Goal: Information Seeking & Learning: Learn about a topic

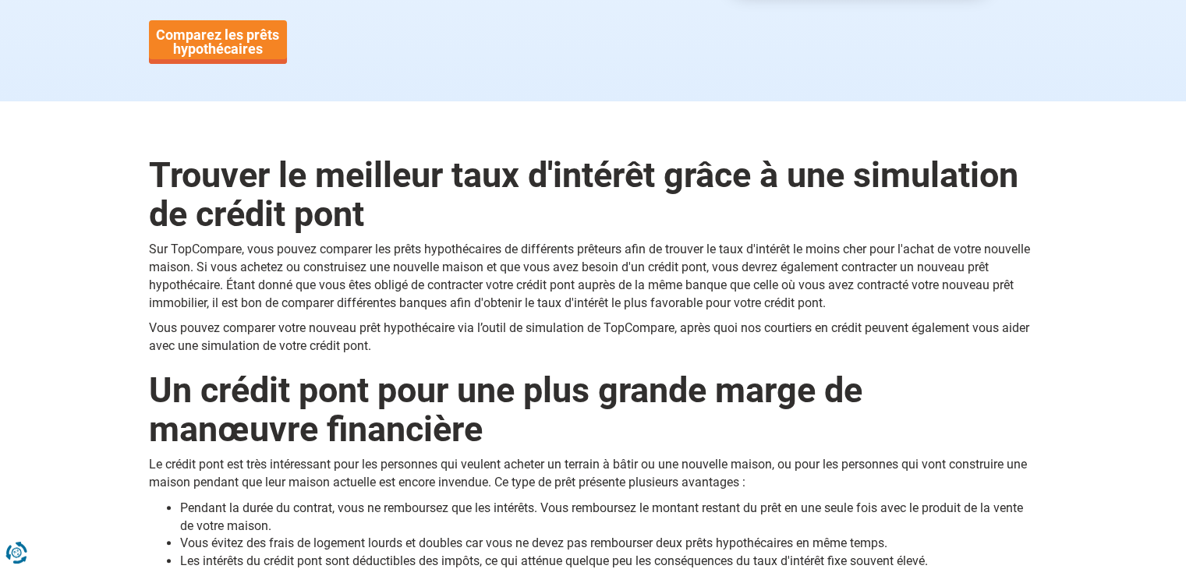
scroll to position [390, 0]
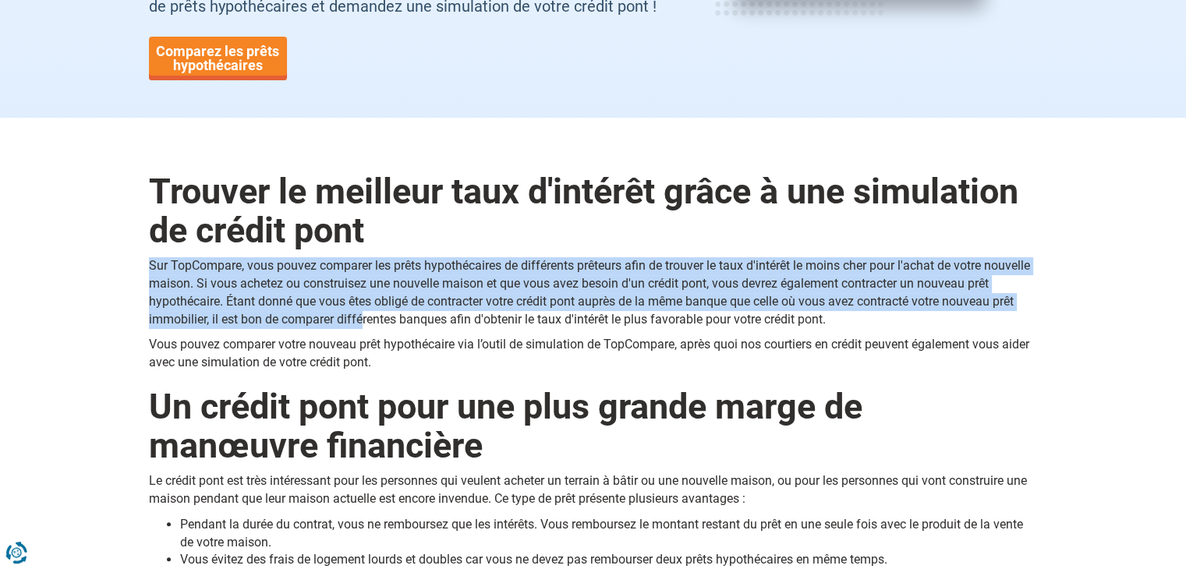
drag, startPoint x: 363, startPoint y: 216, endPoint x: 385, endPoint y: 321, distance: 107.5
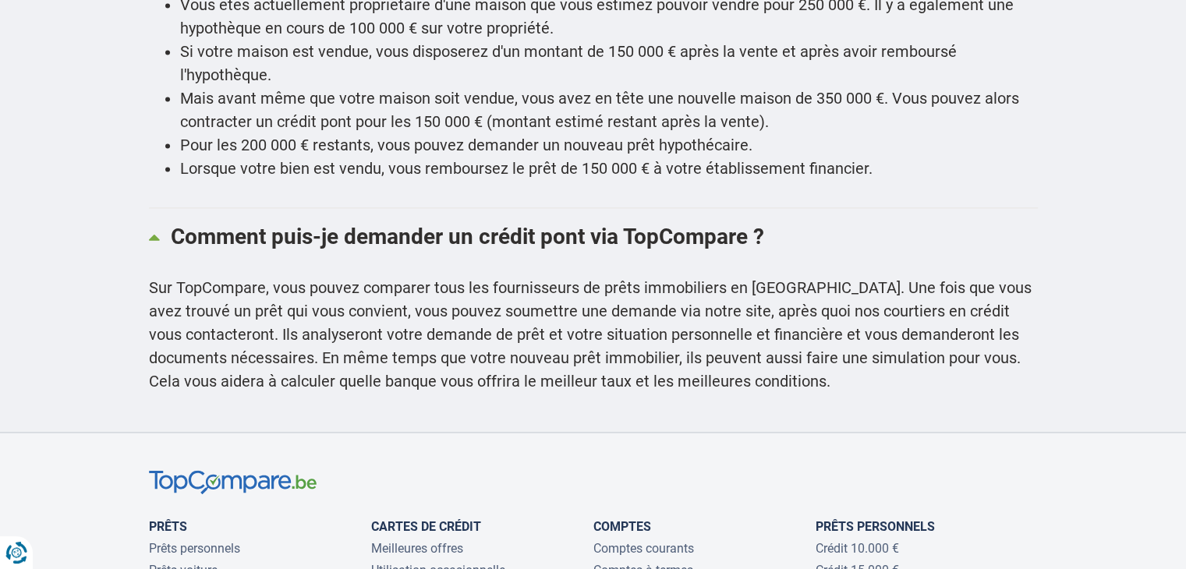
scroll to position [2320, 0]
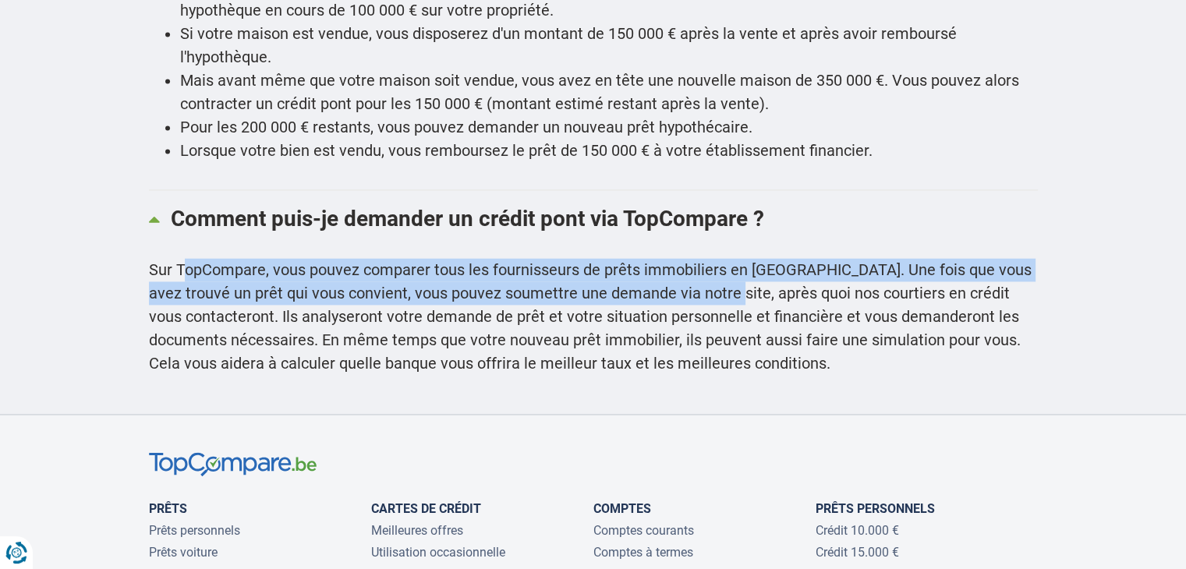
drag, startPoint x: 187, startPoint y: 232, endPoint x: 710, endPoint y: 263, distance: 524.1
click at [713, 266] on p "Sur TopCompare, vous pouvez comparer tous les fournisseurs de prêts immobiliers…" at bounding box center [593, 316] width 889 height 117
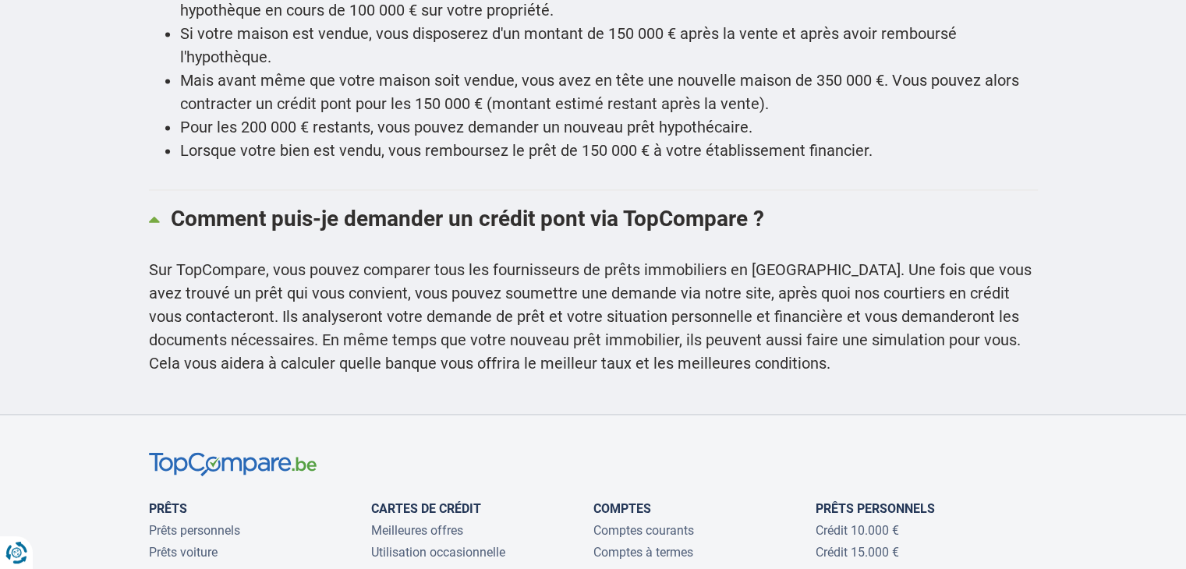
click at [586, 279] on p "Sur TopCompare, vous pouvez comparer tous les fournisseurs de prêts immobiliers…" at bounding box center [593, 316] width 889 height 117
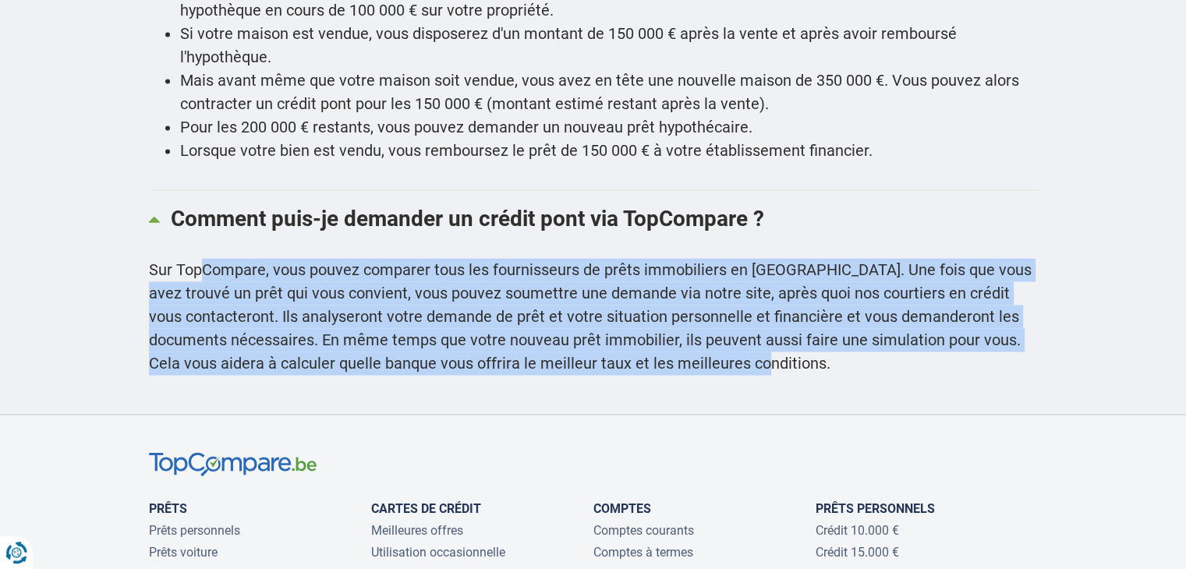
drag, startPoint x: 198, startPoint y: 230, endPoint x: 824, endPoint y: 343, distance: 636.3
click at [824, 343] on div "Sur TopCompare, vous pouvez comparer tous les fournisseurs de prêts immobiliers…" at bounding box center [593, 326] width 889 height 136
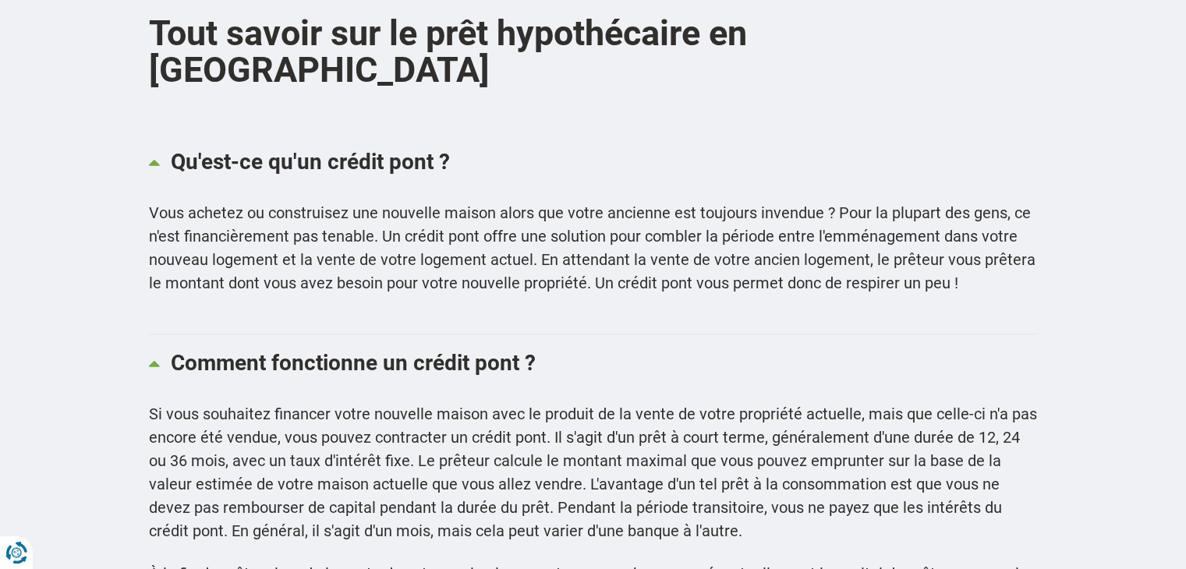
scroll to position [1462, 0]
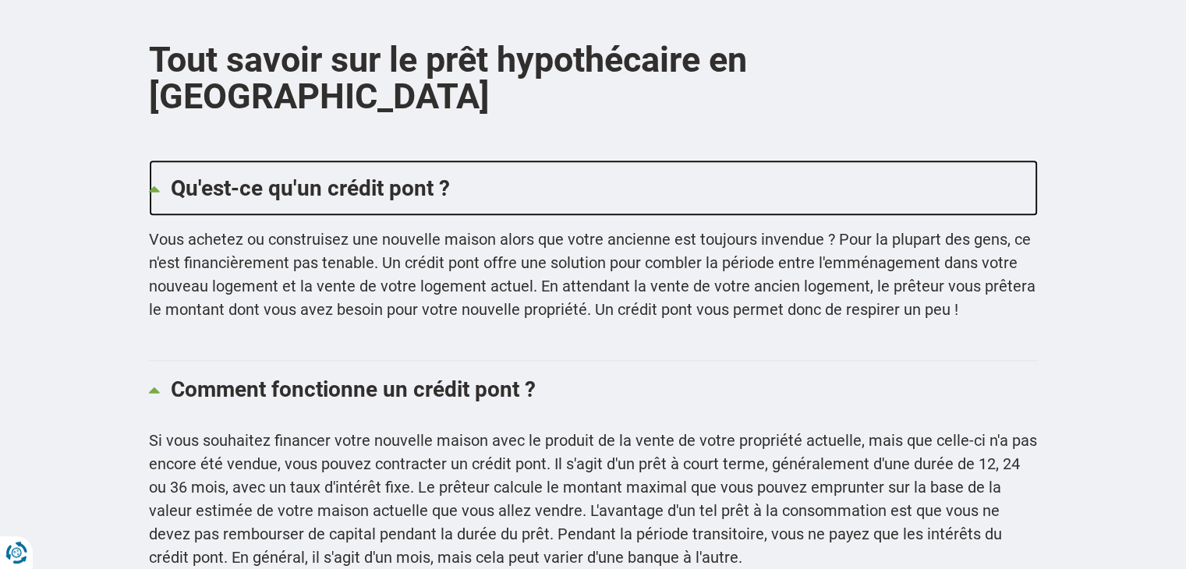
click at [205, 160] on link "Qu'est-ce qu'un crédit pont ?" at bounding box center [593, 188] width 889 height 56
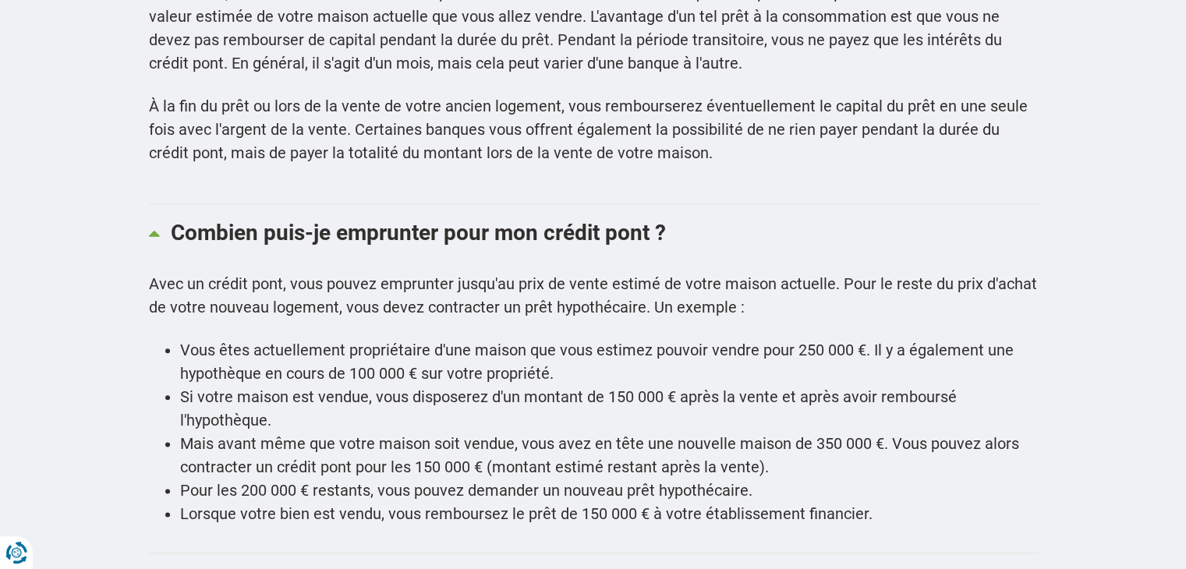
scroll to position [1852, 0]
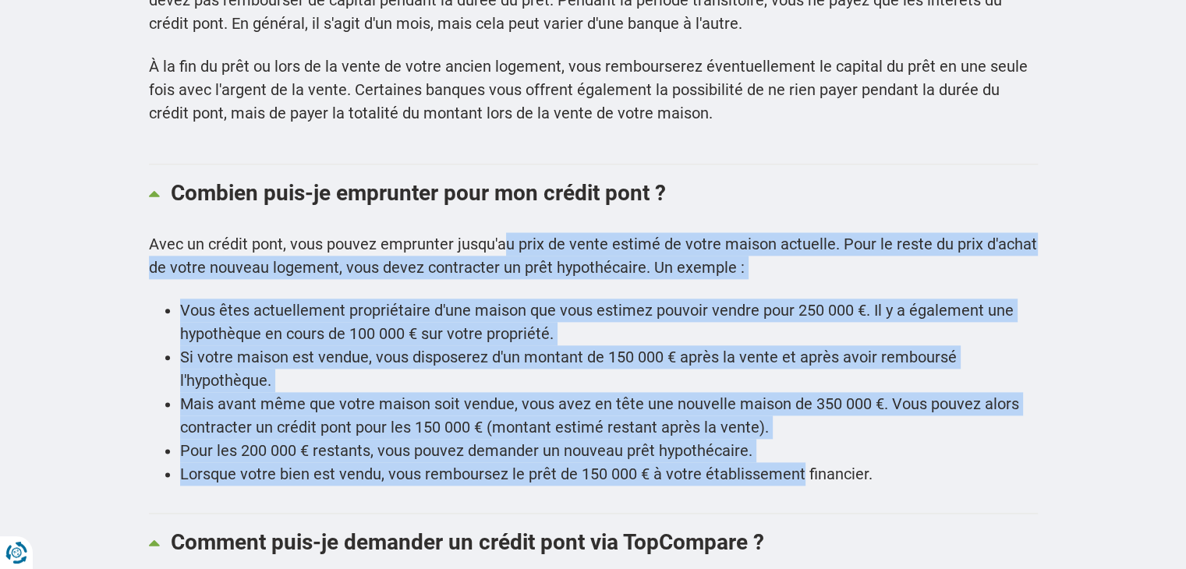
drag, startPoint x: 519, startPoint y: 213, endPoint x: 797, endPoint y: 462, distance: 373.3
click at [797, 462] on div "Combien puis-je emprunter pour mon crédit pont ? Avec un crédit pont, vous pouv…" at bounding box center [593, 339] width 889 height 349
drag, startPoint x: 792, startPoint y: 460, endPoint x: 710, endPoint y: 454, distance: 82.1
click at [790, 460] on div "Combien puis-je emprunter pour mon crédit pont ? Avec un crédit pont, vous pouv…" at bounding box center [593, 339] width 889 height 349
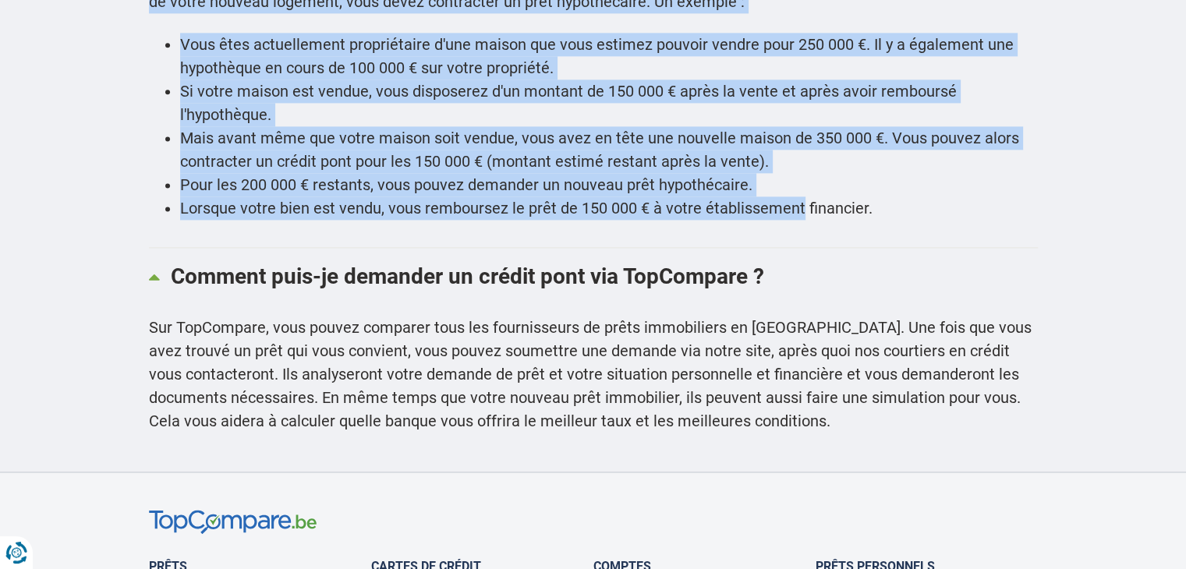
scroll to position [2164, 0]
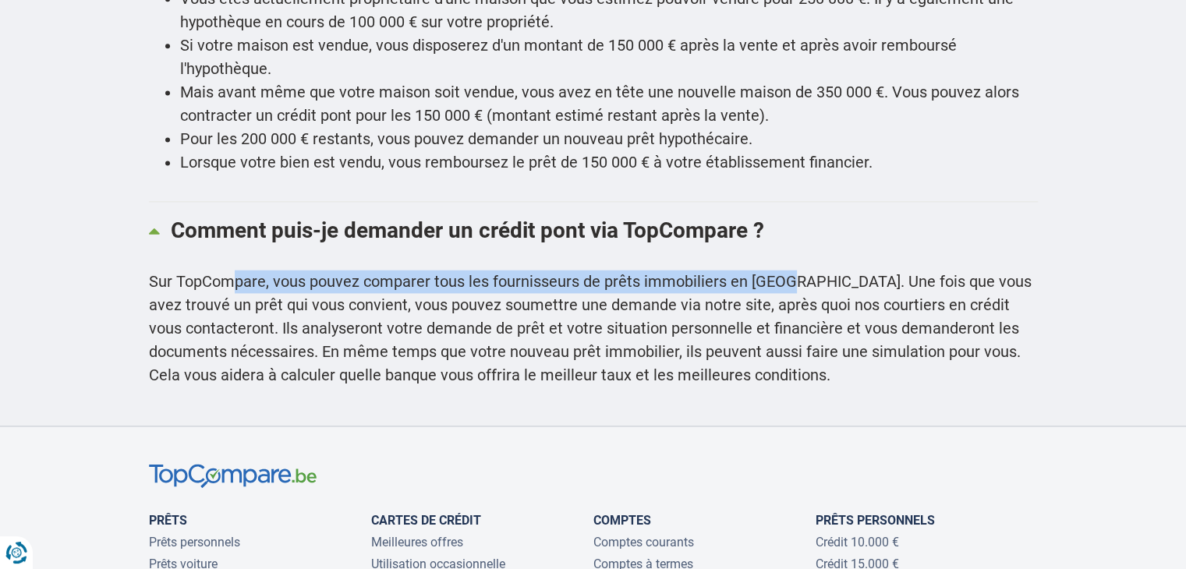
drag, startPoint x: 320, startPoint y: 246, endPoint x: 532, endPoint y: 271, distance: 212.9
click at [745, 270] on p "Sur TopCompare, vous pouvez comparer tous les fournisseurs de prêts immobiliers…" at bounding box center [593, 328] width 889 height 117
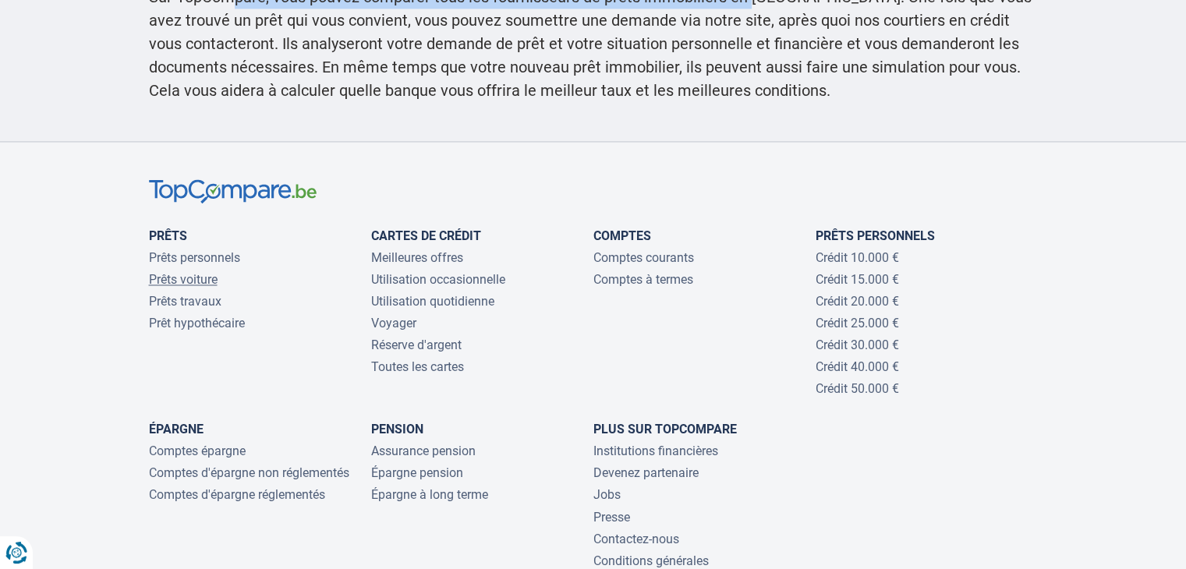
scroll to position [2476, 0]
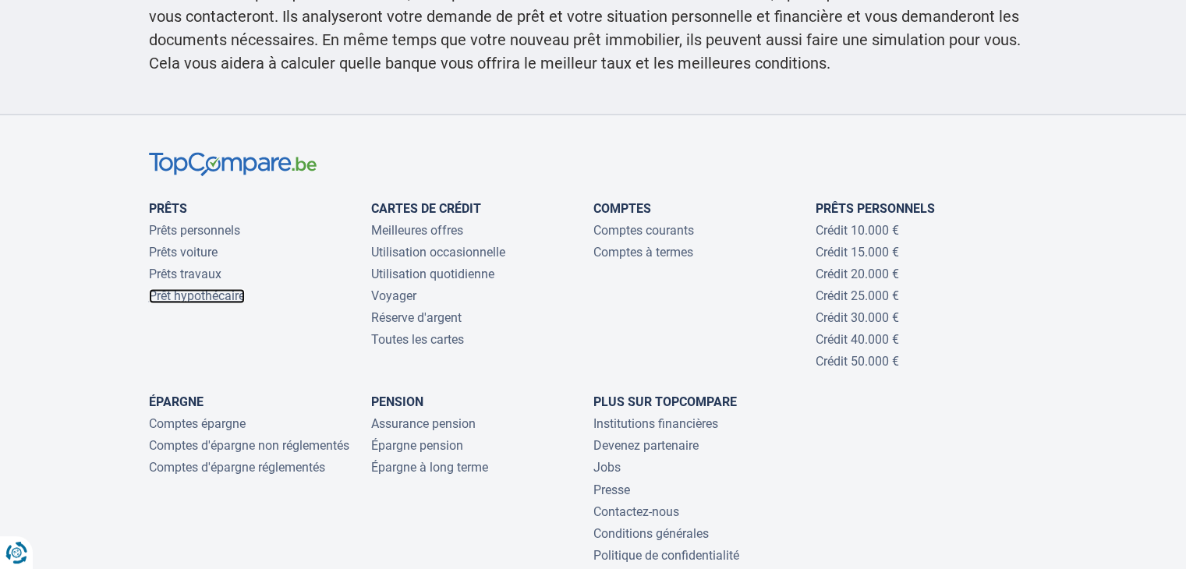
click at [176, 289] on link "Prêt hypothécaire" at bounding box center [197, 296] width 96 height 15
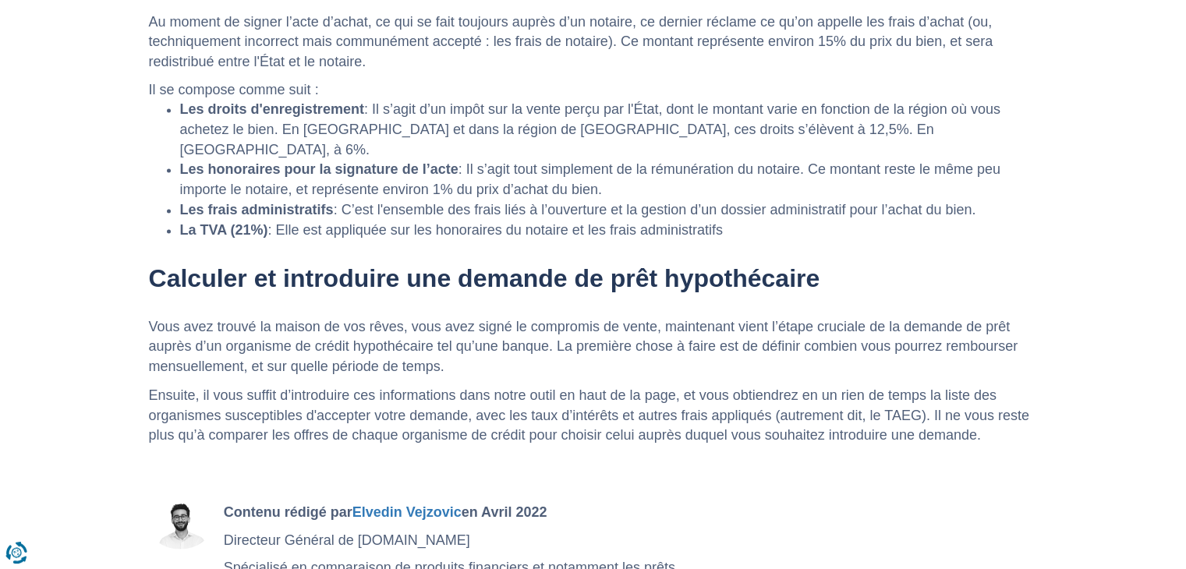
scroll to position [2885, 0]
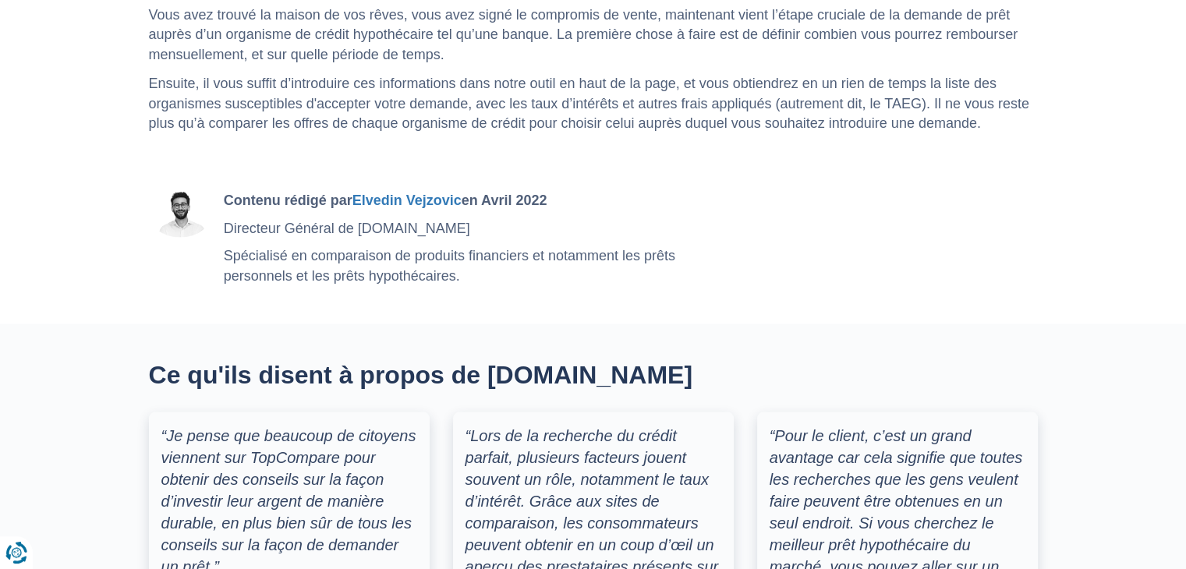
drag, startPoint x: 243, startPoint y: 249, endPoint x: 842, endPoint y: 341, distance: 605.9
click at [842, 341] on body "Vous avez le contrôle de vos données Nous utilisons des cookies, tout comme nos…" at bounding box center [593, 180] width 1186 height 6130
click at [844, 361] on div "Ce qu'ils disent à propos de TopCompare.be" at bounding box center [593, 386] width 912 height 51
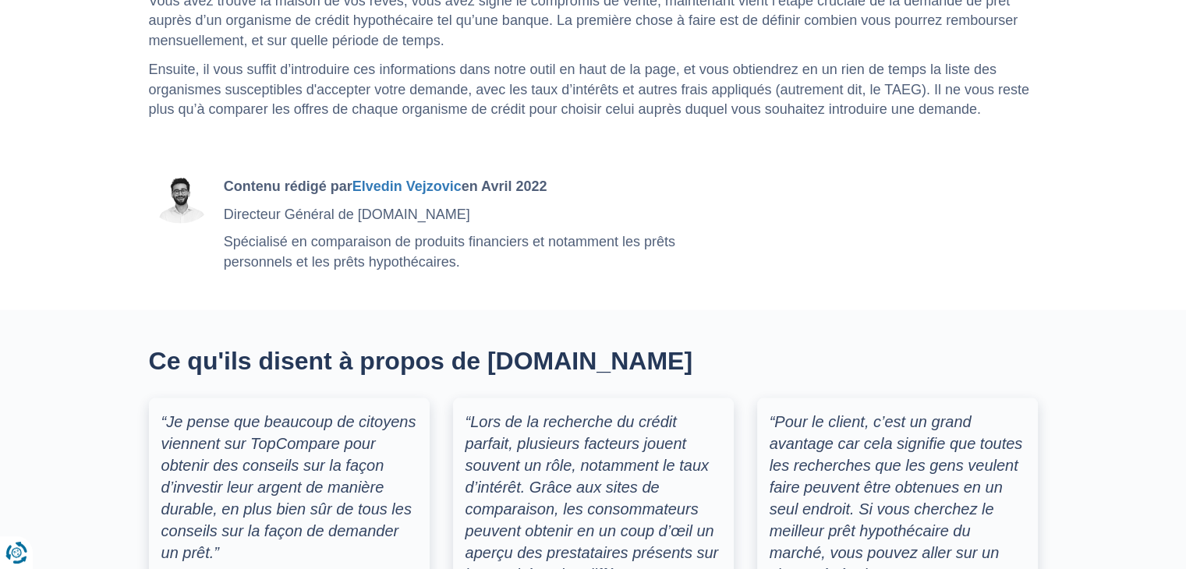
scroll to position [2807, 0]
